Goal: Information Seeking & Learning: Learn about a topic

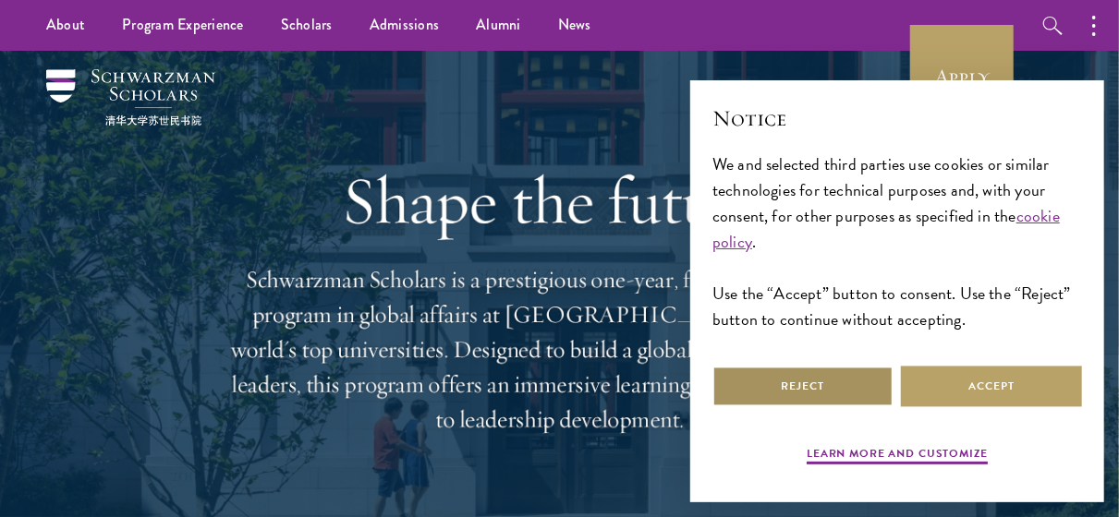
click at [801, 389] on button "Reject" at bounding box center [802, 387] width 181 height 42
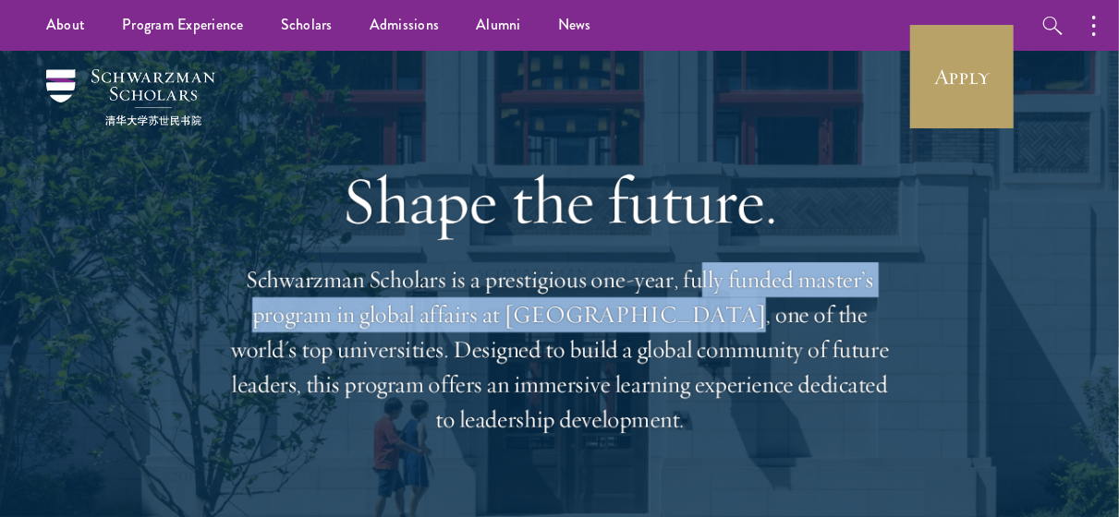
drag, startPoint x: 696, startPoint y: 284, endPoint x: 655, endPoint y: 321, distance: 54.9
click at [655, 321] on p "Schwarzman Scholars is a prestigious one-year, fully funded master’s program in…" at bounding box center [559, 350] width 665 height 176
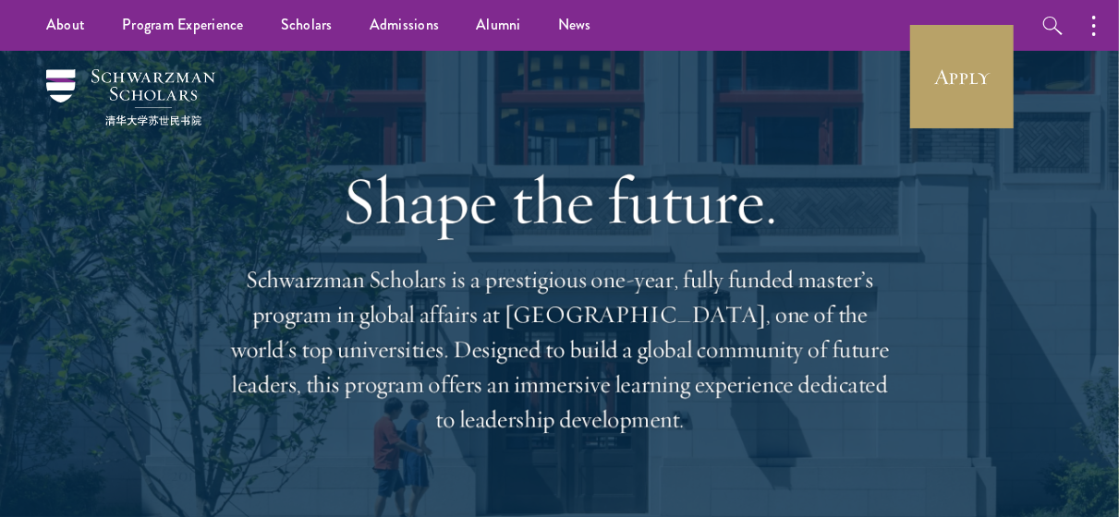
click at [378, 354] on p "Schwarzman Scholars is a prestigious one-year, fully funded master’s program in…" at bounding box center [559, 350] width 665 height 176
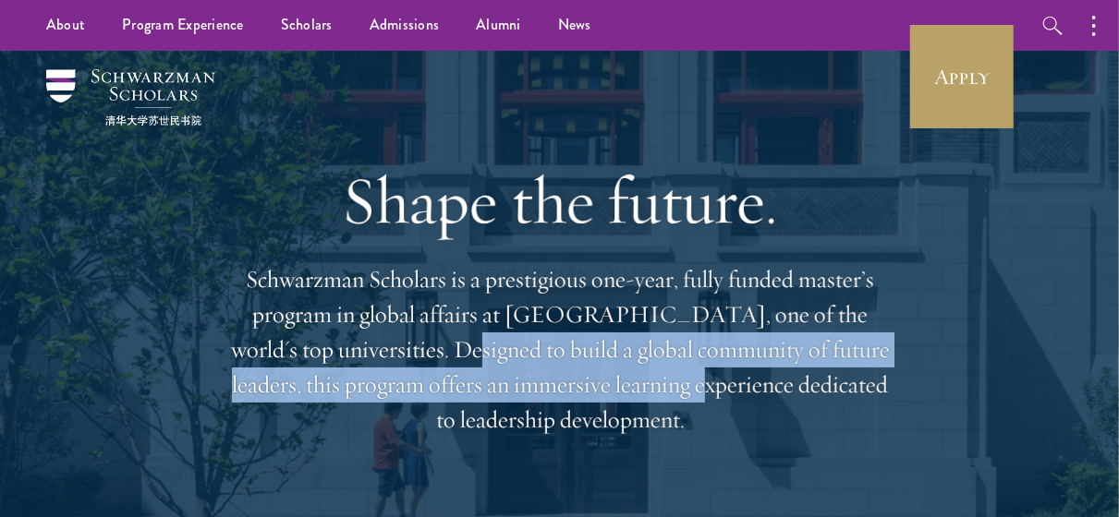
drag, startPoint x: 378, startPoint y: 354, endPoint x: 565, endPoint y: 402, distance: 192.7
click at [565, 402] on p "Schwarzman Scholars is a prestigious one-year, fully funded master’s program in…" at bounding box center [559, 350] width 665 height 176
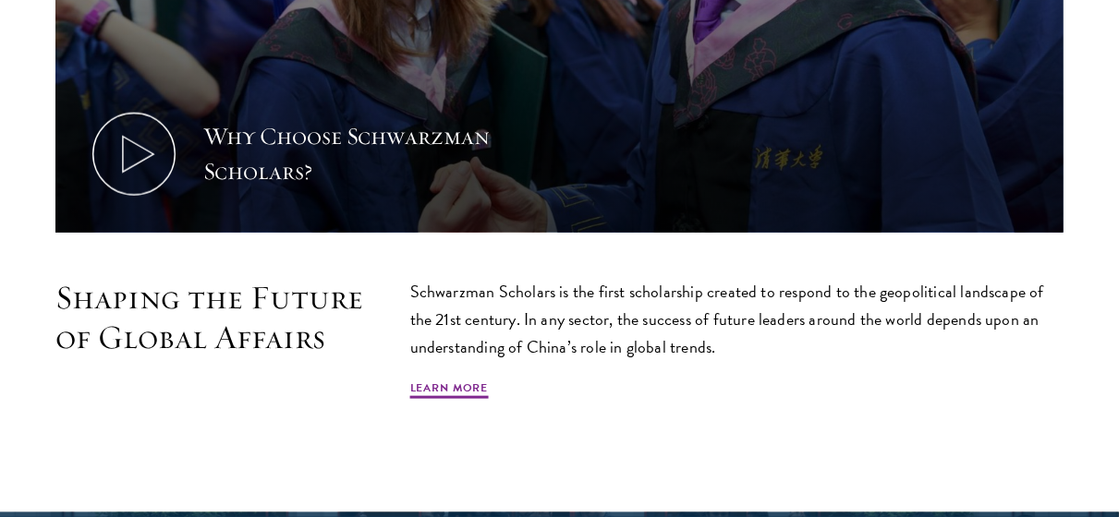
scroll to position [889, 0]
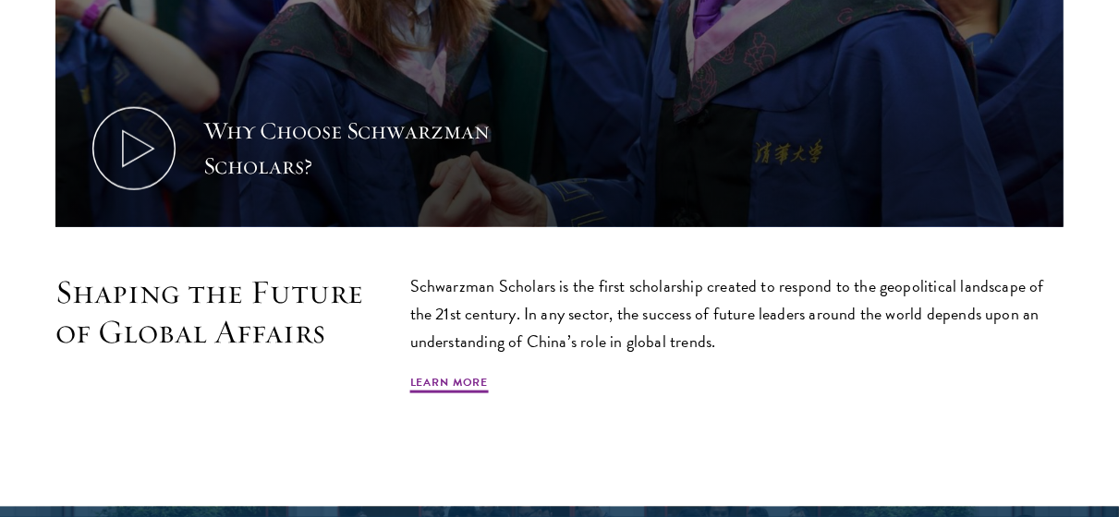
click at [508, 313] on p "Schwarzman Scholars is the first scholarship created to respond to the geopolit…" at bounding box center [736, 314] width 653 height 83
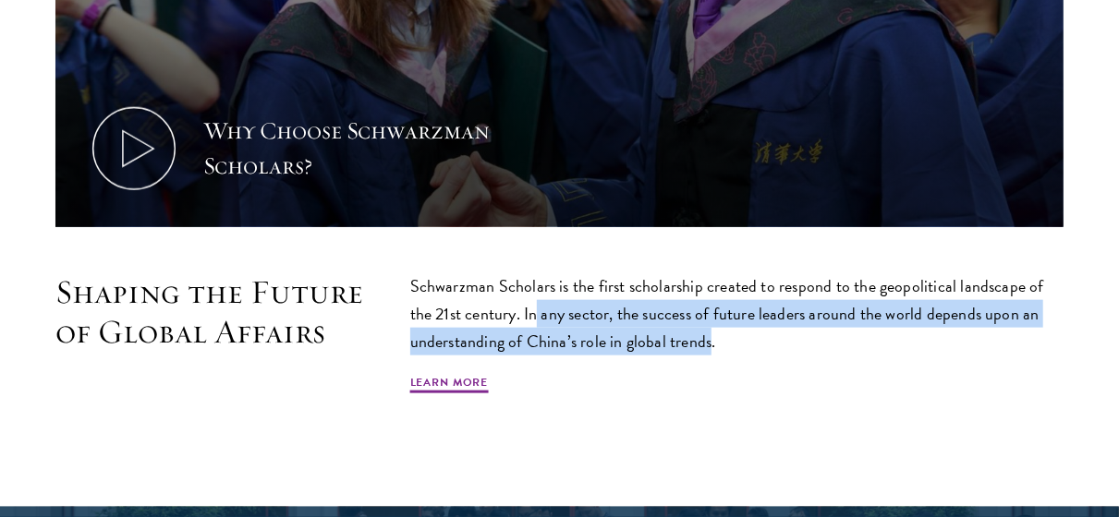
drag, startPoint x: 508, startPoint y: 313, endPoint x: 690, endPoint y: 347, distance: 185.2
click at [690, 347] on p "Schwarzman Scholars is the first scholarship created to respond to the geopolit…" at bounding box center [736, 314] width 653 height 83
drag, startPoint x: 690, startPoint y: 347, endPoint x: 525, endPoint y: 310, distance: 169.5
click at [525, 310] on p "Schwarzman Scholars is the first scholarship created to respond to the geopolit…" at bounding box center [736, 314] width 653 height 83
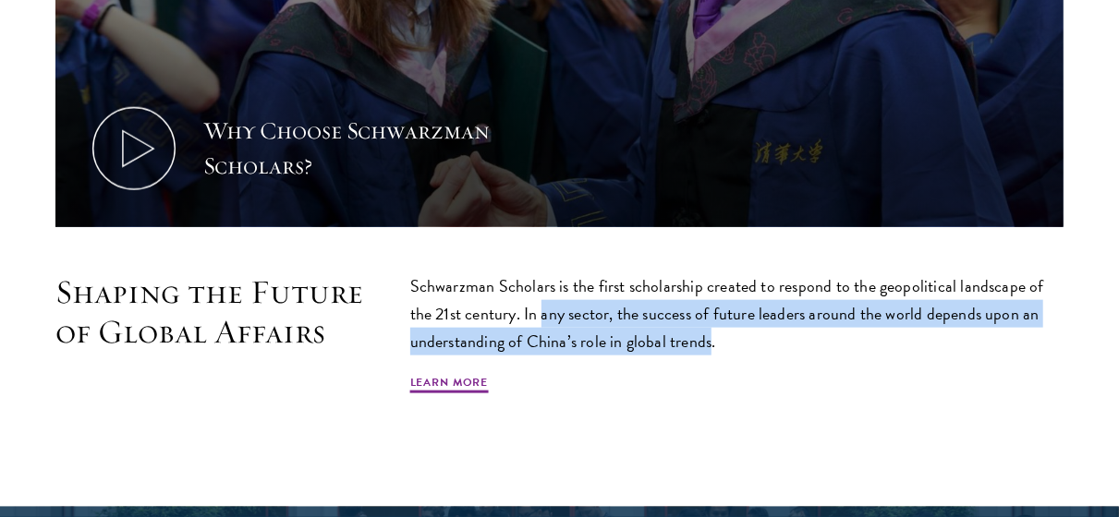
click at [525, 310] on p "Schwarzman Scholars is the first scholarship created to respond to the geopolit…" at bounding box center [736, 314] width 653 height 83
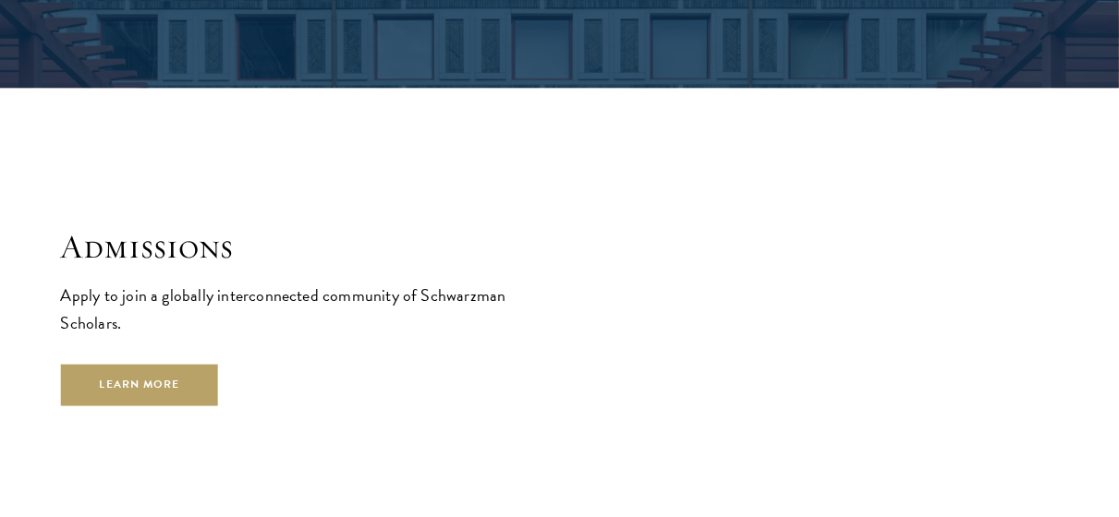
scroll to position [2768, 0]
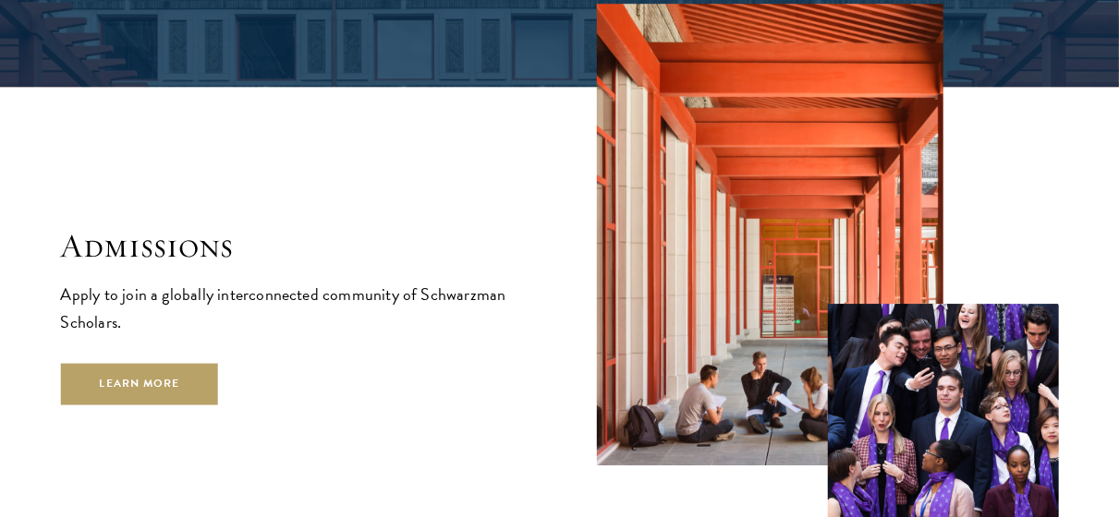
click at [140, 334] on div "Admissions Apply to join a globally interconnected community of Schwarzman Scho…" at bounding box center [292, 315] width 462 height 179
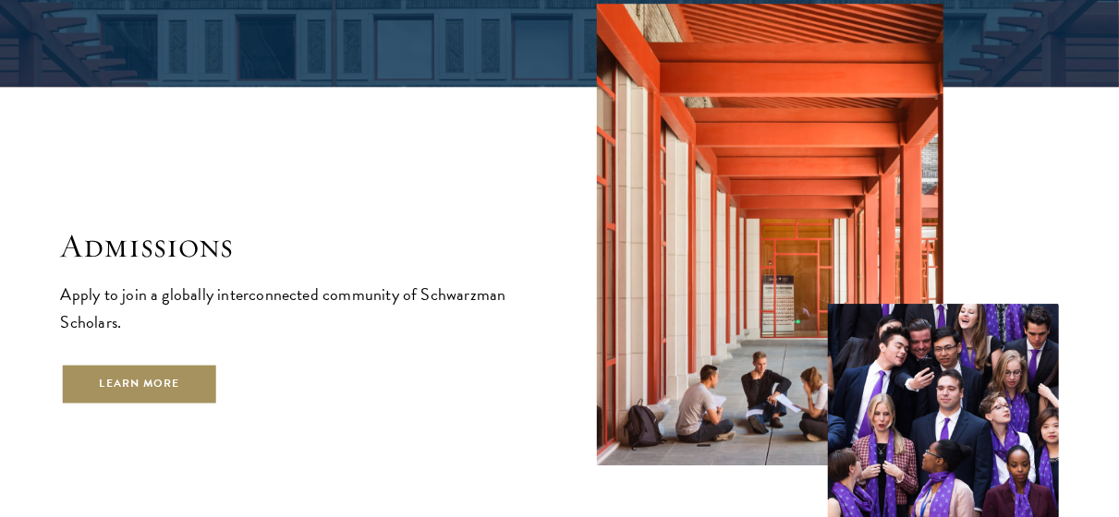
click at [129, 364] on link "Learn More" at bounding box center [140, 385] width 158 height 42
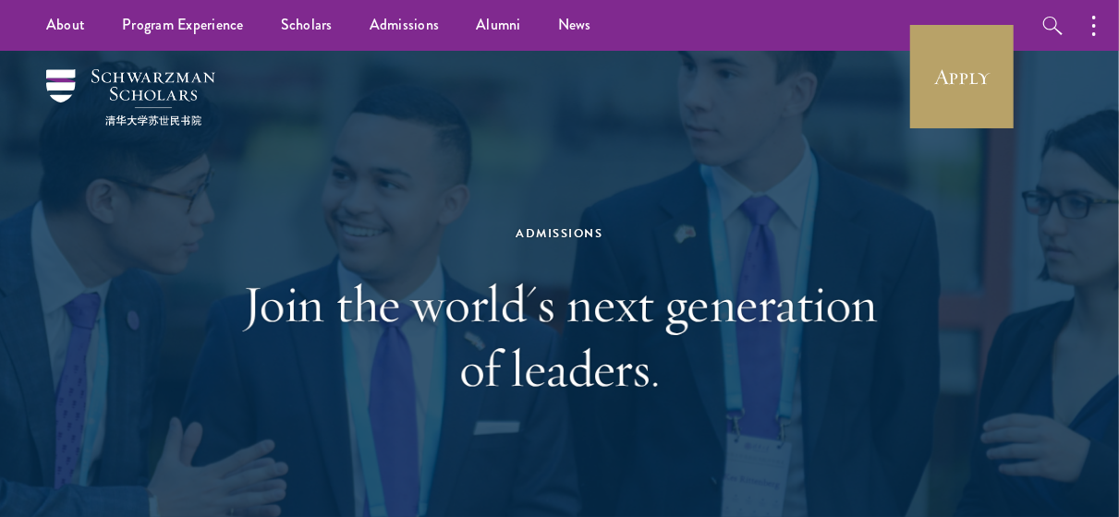
click at [259, 320] on h1 "Join the world's next generation of leaders." at bounding box center [559, 336] width 637 height 129
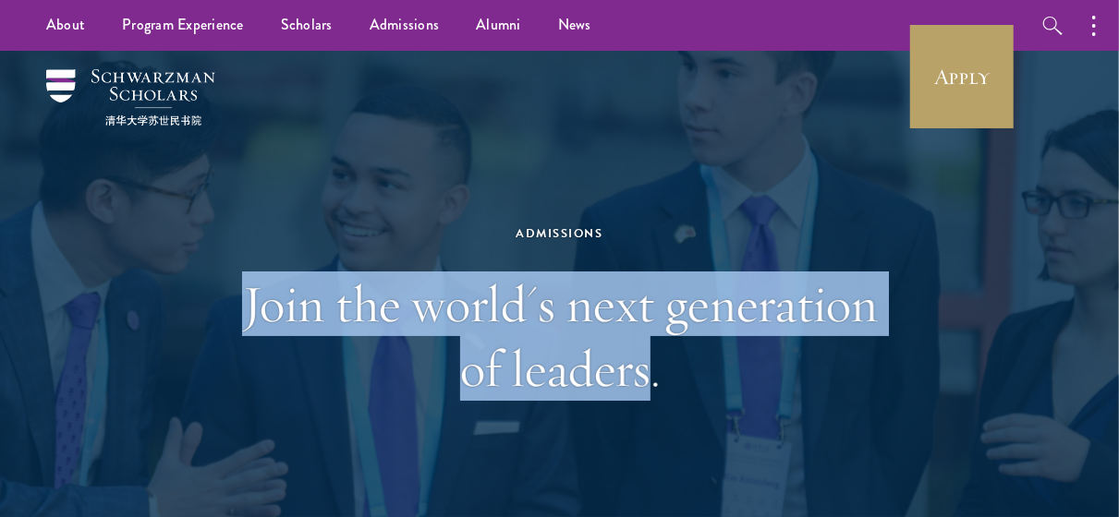
drag, startPoint x: 259, startPoint y: 320, endPoint x: 585, endPoint y: 364, distance: 329.1
click at [585, 364] on h1 "Join the world's next generation of leaders." at bounding box center [559, 336] width 637 height 129
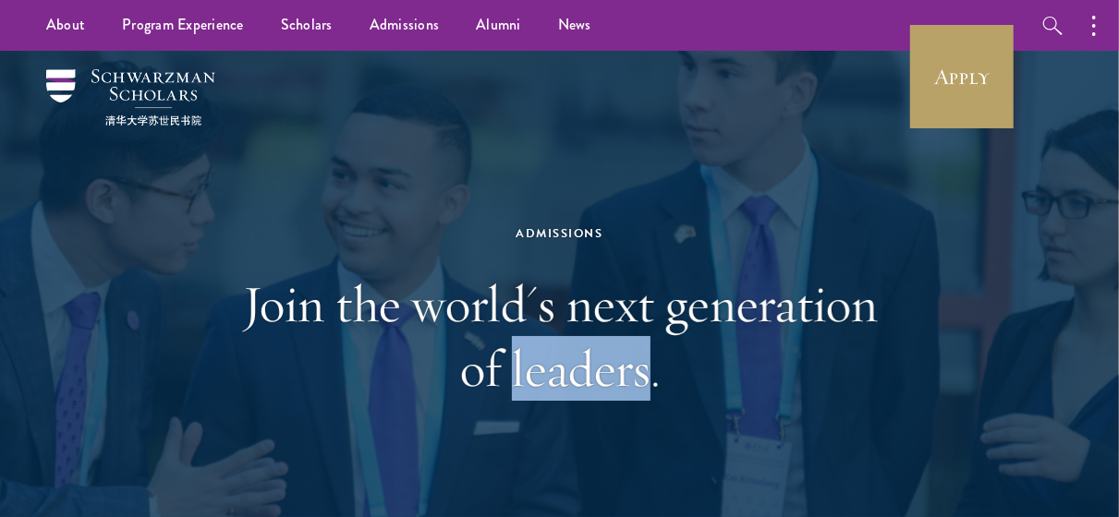
click at [585, 364] on h1 "Join the world's next generation of leaders." at bounding box center [559, 336] width 637 height 129
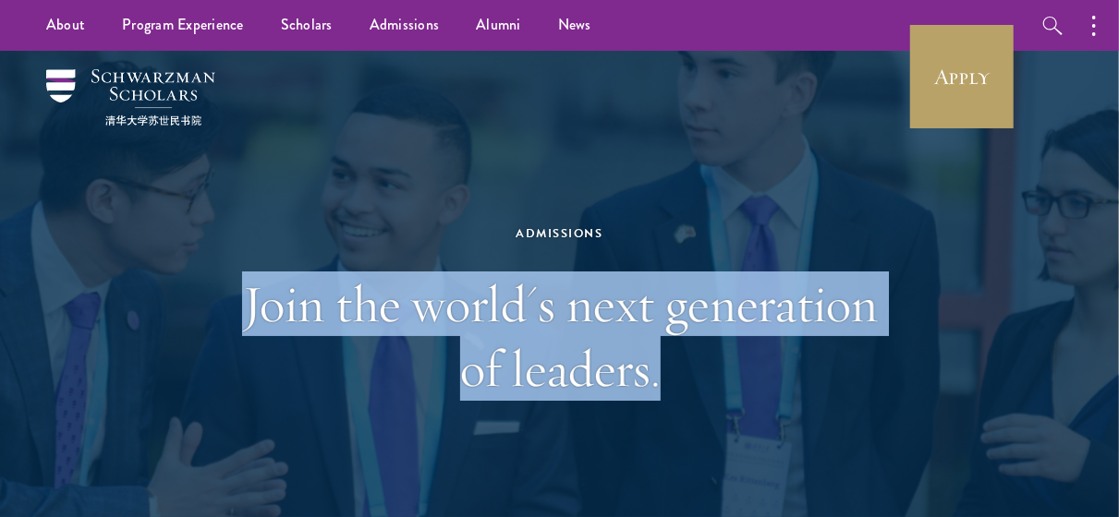
click at [585, 364] on h1 "Join the world's next generation of leaders." at bounding box center [559, 336] width 637 height 129
